Goal: Task Accomplishment & Management: Use online tool/utility

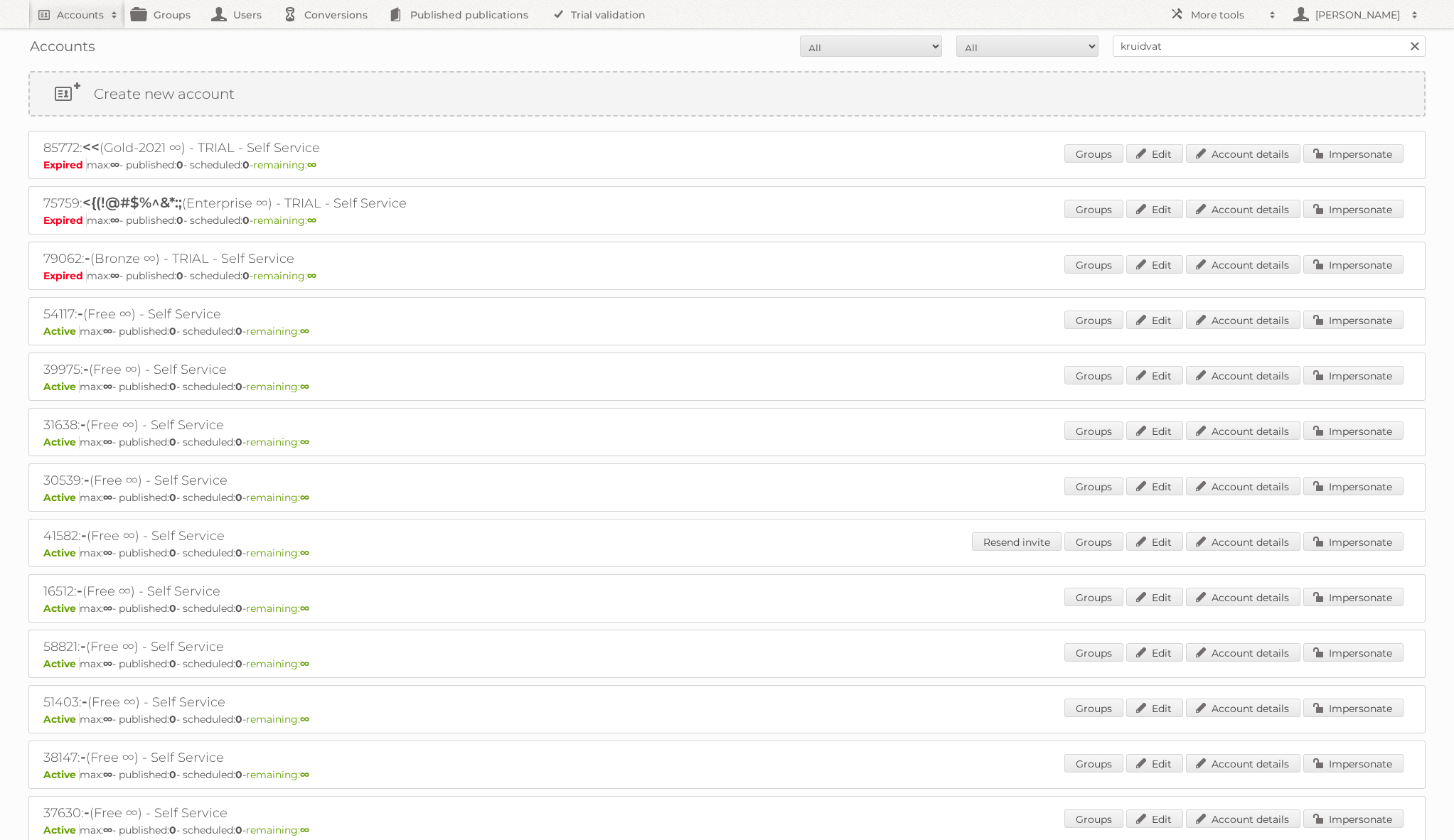
type input "kruidvat"
click at [1404, 36] on input "Search" at bounding box center [1414, 46] width 21 height 21
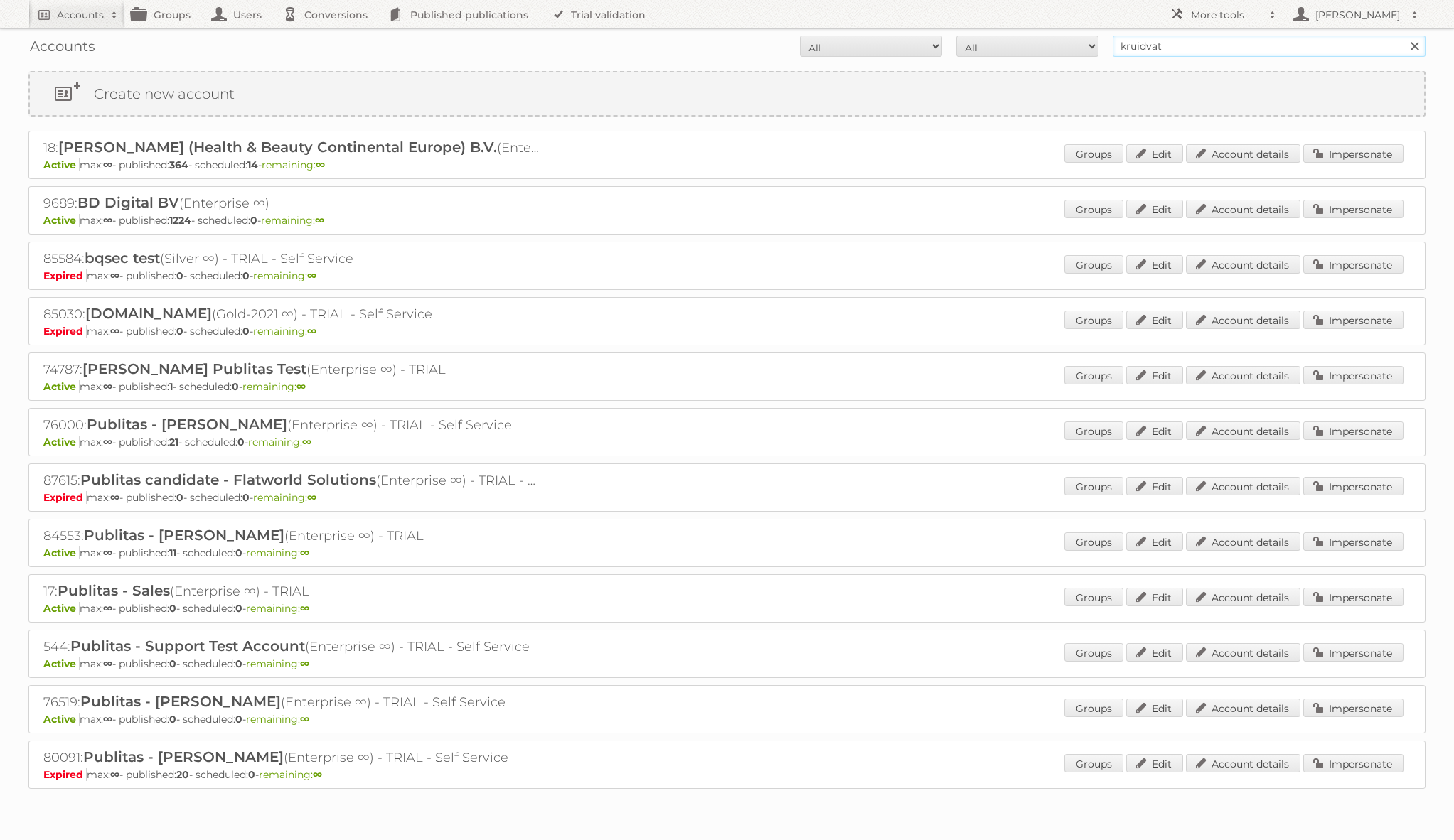
click at [1246, 40] on input "kruidvat" at bounding box center [1269, 46] width 313 height 21
type input "mtro"
type input "k"
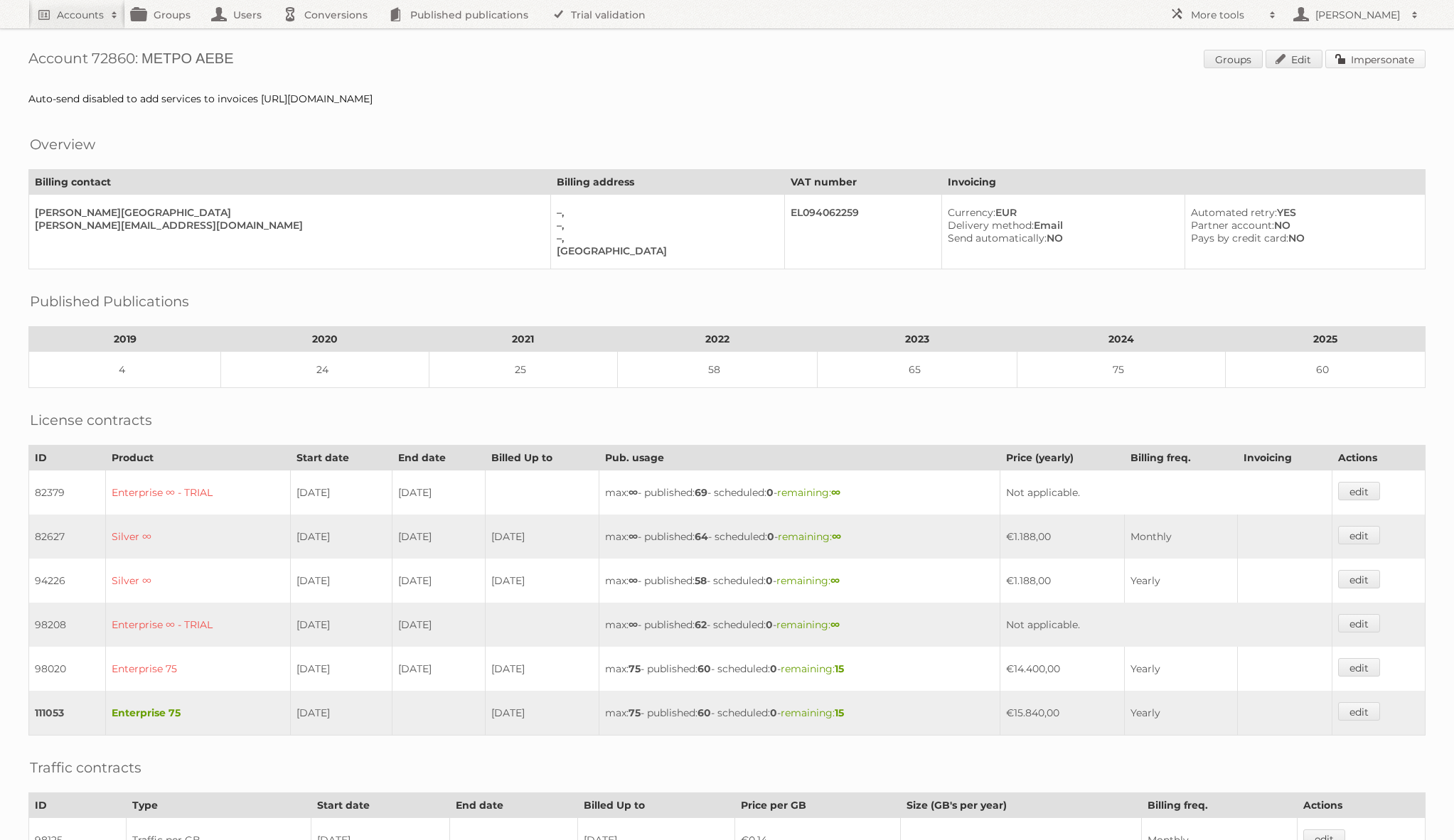
click at [1375, 55] on link "Impersonate" at bounding box center [1375, 59] width 100 height 18
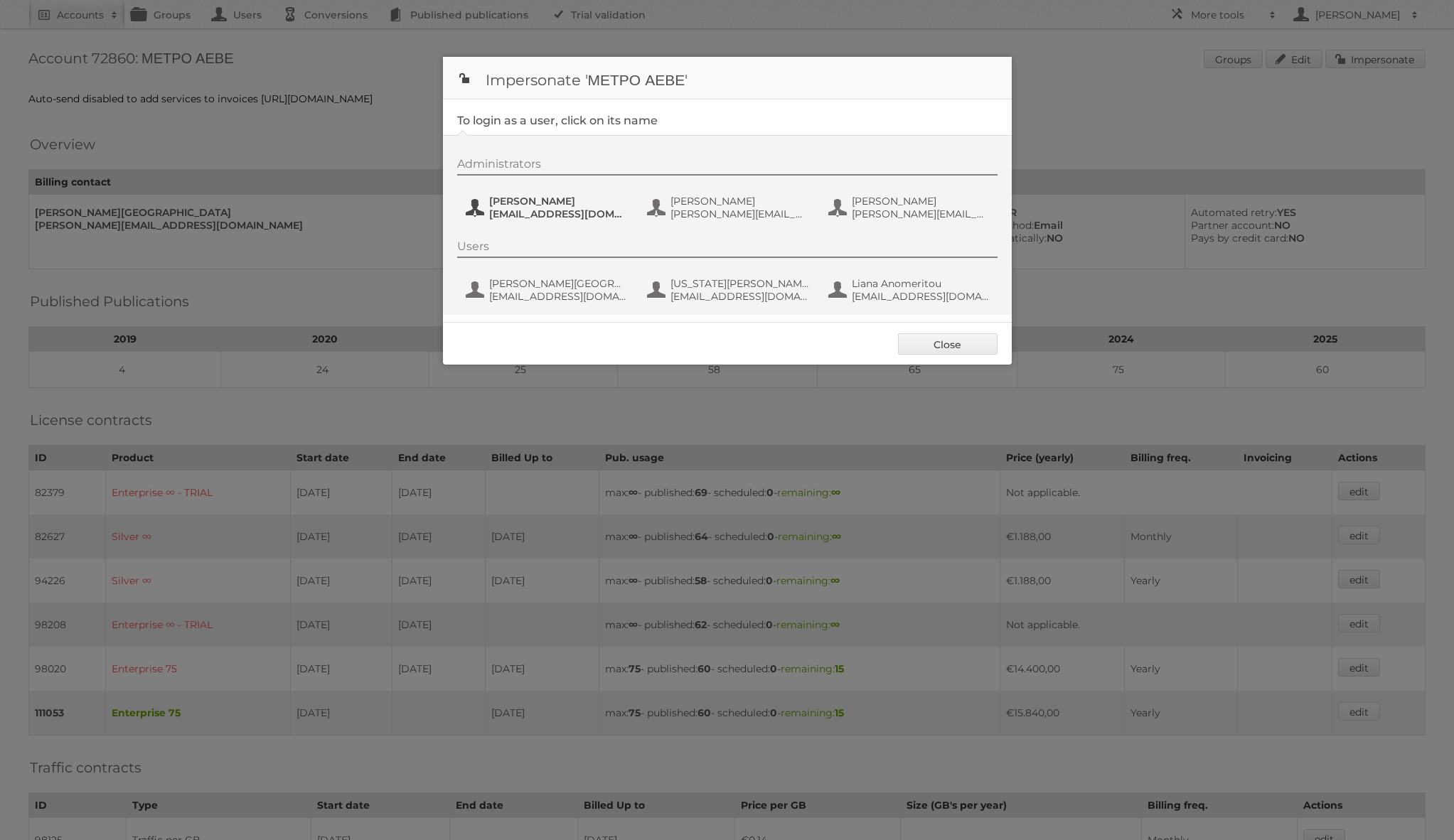
click at [564, 201] on span "[PERSON_NAME]" at bounding box center [559, 201] width 138 height 13
